Goal: Navigation & Orientation: Find specific page/section

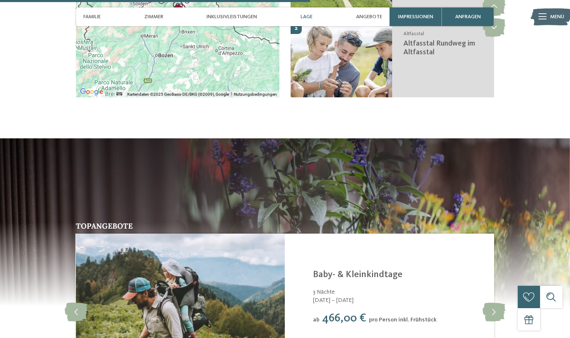
scroll to position [1356, 0]
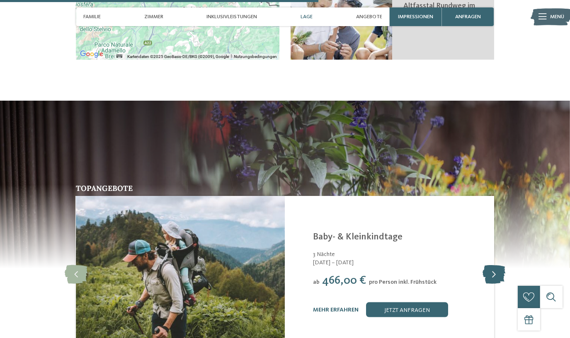
click at [489, 265] on icon at bounding box center [493, 274] width 23 height 19
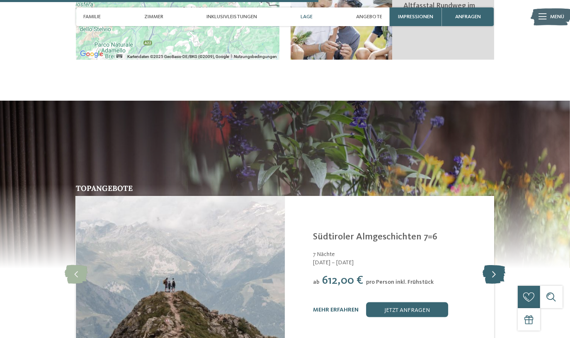
click at [489, 265] on icon at bounding box center [493, 274] width 23 height 19
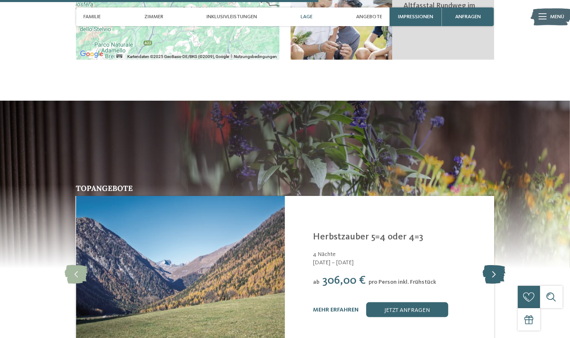
click at [489, 265] on icon at bounding box center [493, 274] width 23 height 19
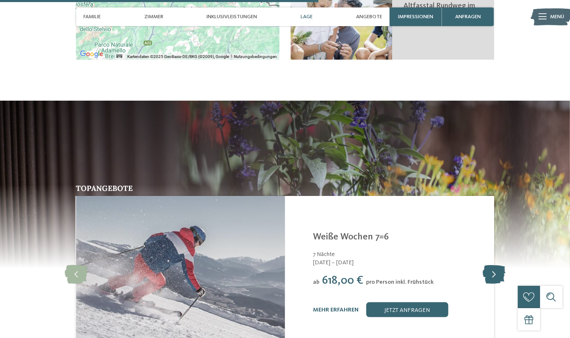
click at [489, 265] on icon at bounding box center [493, 274] width 23 height 19
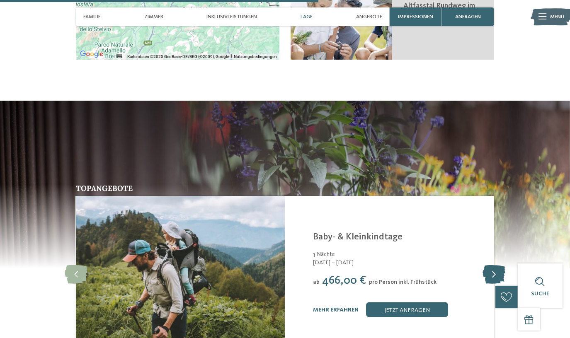
click at [489, 265] on icon at bounding box center [493, 274] width 23 height 19
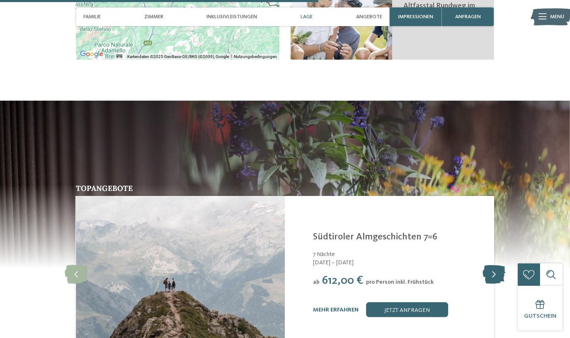
click at [489, 265] on icon at bounding box center [493, 274] width 23 height 19
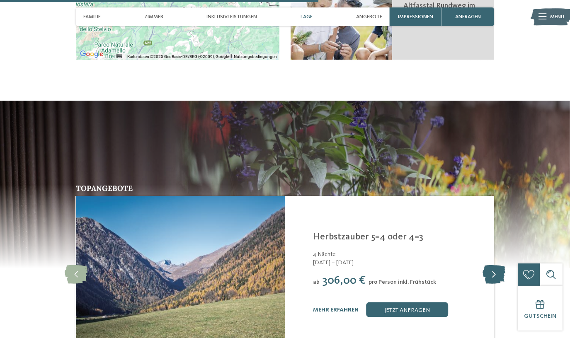
click at [489, 265] on icon at bounding box center [493, 274] width 23 height 19
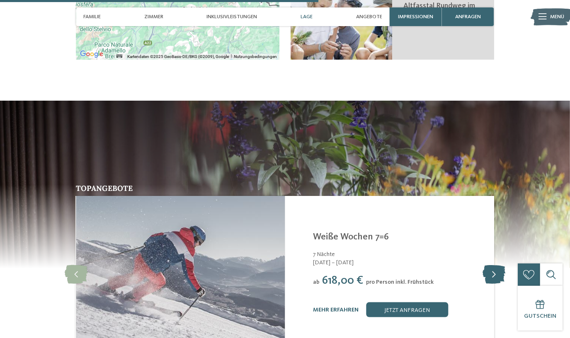
click at [489, 265] on icon at bounding box center [493, 274] width 23 height 19
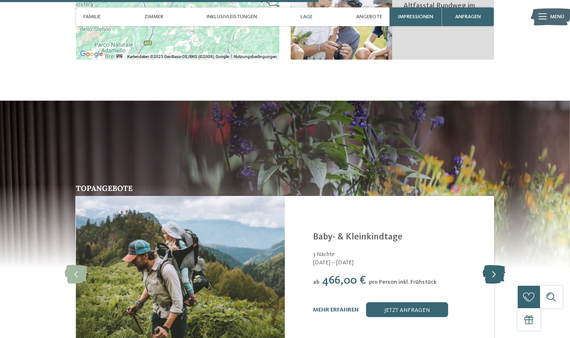
click at [489, 265] on icon at bounding box center [493, 274] width 23 height 19
